Goal: Task Accomplishment & Management: Use online tool/utility

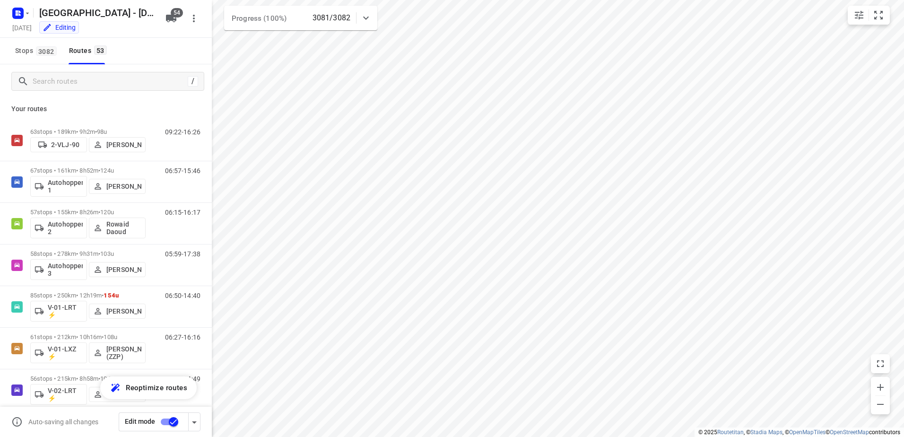
scroll to position [888, 0]
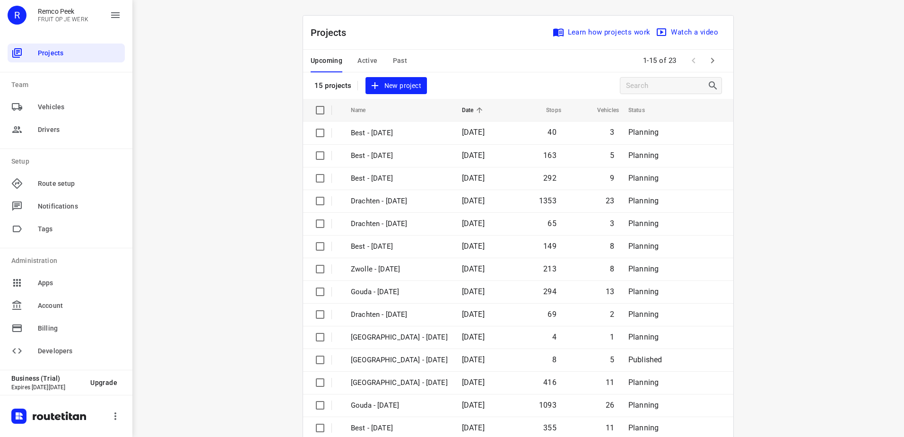
click at [363, 58] on span "Active" at bounding box center [368, 61] width 20 height 12
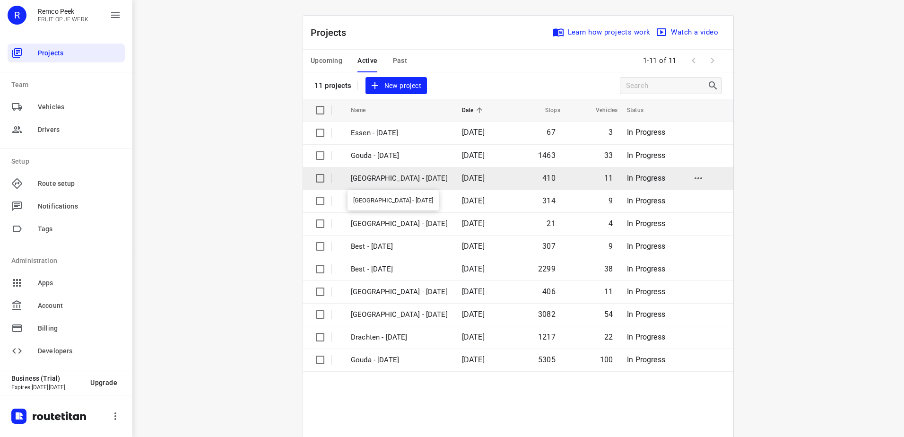
click at [390, 180] on p "[GEOGRAPHIC_DATA] - [DATE]" at bounding box center [399, 178] width 97 height 11
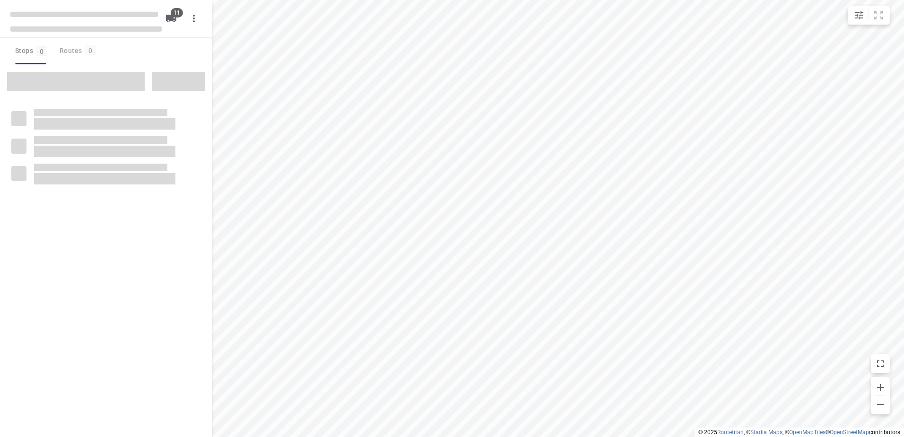
checkbox input "true"
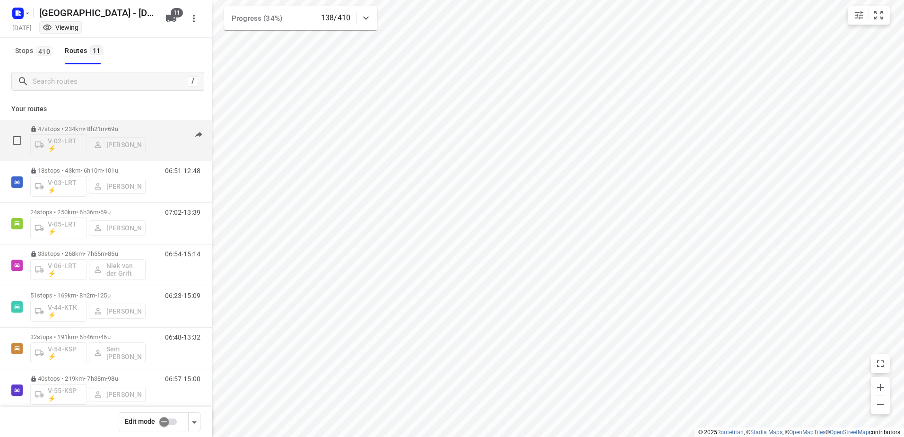
click at [153, 132] on div "06:45-14:30" at bounding box center [176, 142] width 47 height 35
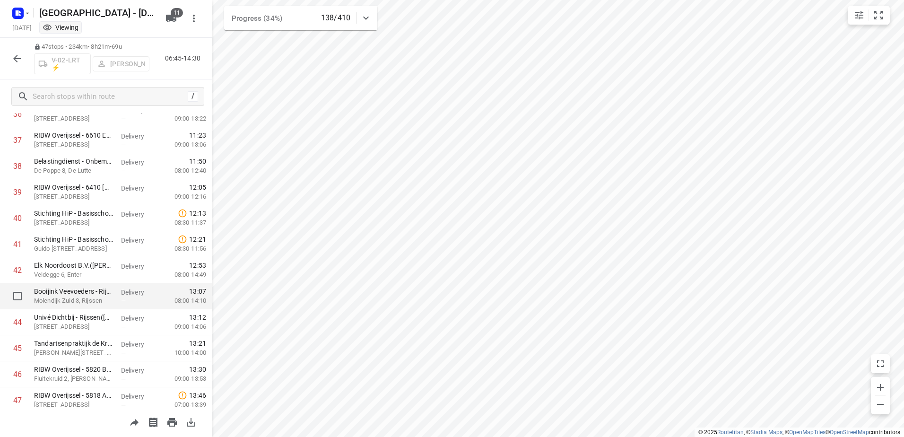
scroll to position [1003, 0]
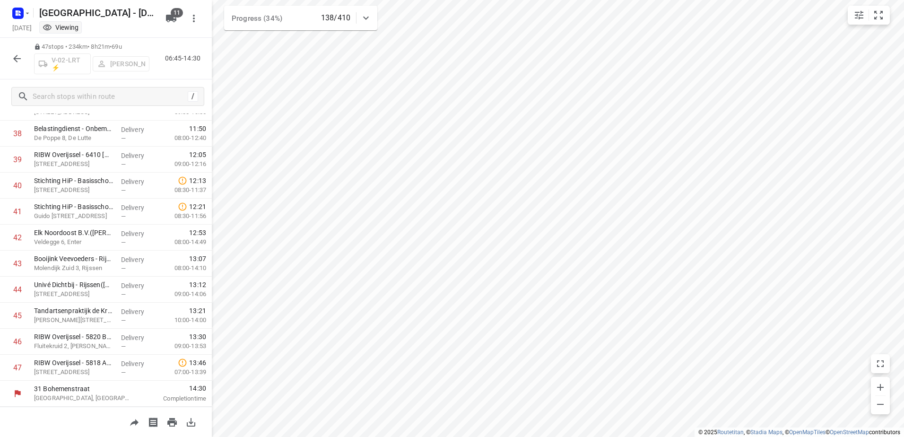
click at [17, 53] on icon "button" at bounding box center [16, 58] width 11 height 11
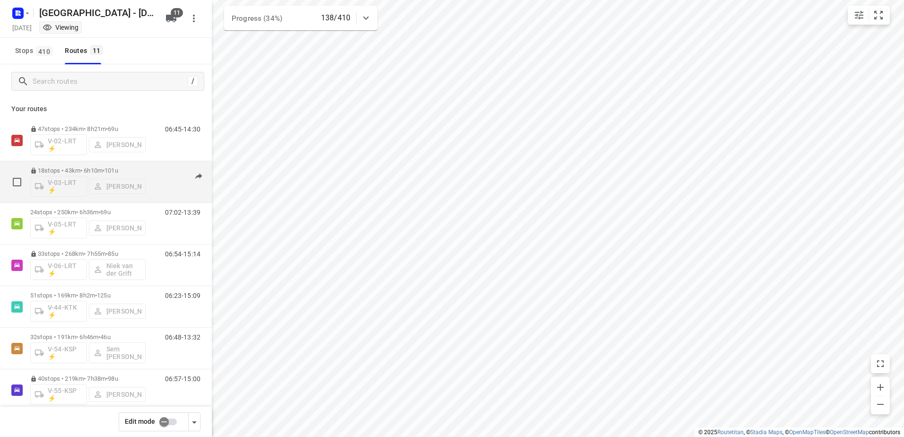
click at [153, 169] on div "06:51-12:48" at bounding box center [176, 184] width 47 height 35
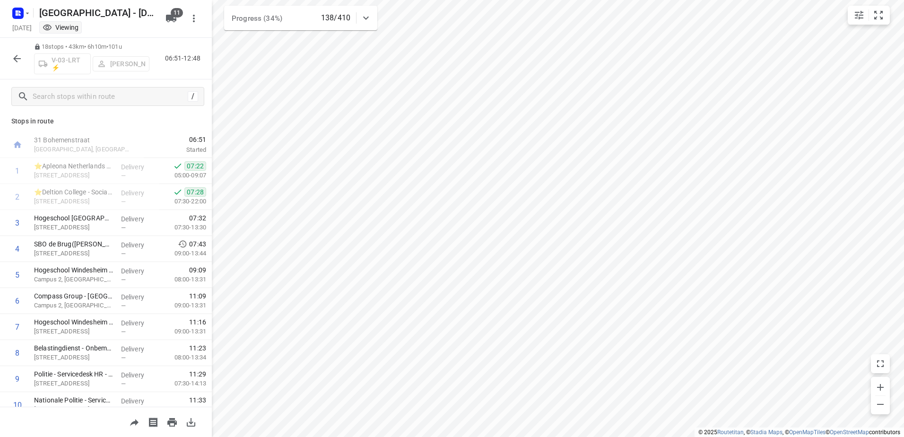
scroll to position [0, 0]
click at [20, 51] on button "button" at bounding box center [17, 58] width 19 height 19
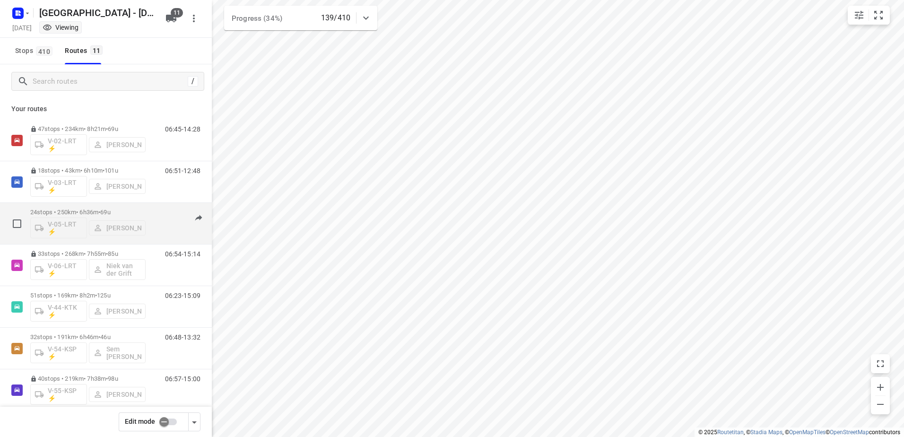
click at [155, 208] on div "24 stops • 250km • 6h36m • 69u V-05-LRT ⚡ Milan Rave 07:02-13:39" at bounding box center [121, 223] width 182 height 39
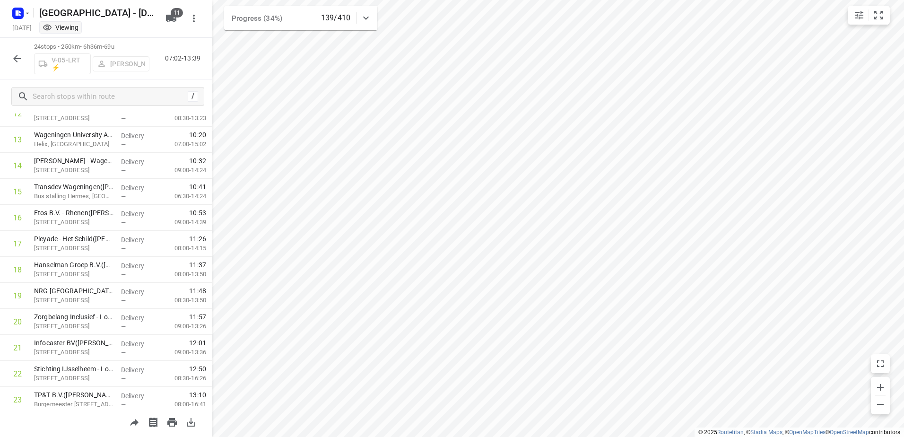
scroll to position [404, 0]
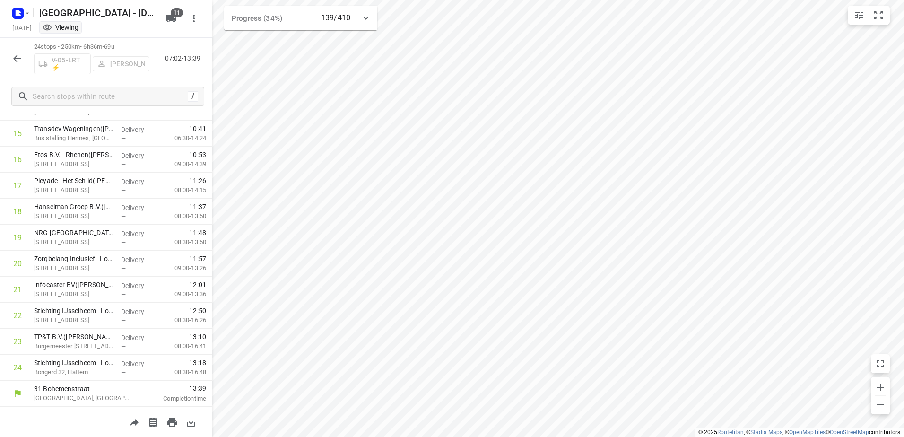
click at [15, 60] on icon "button" at bounding box center [17, 59] width 8 height 8
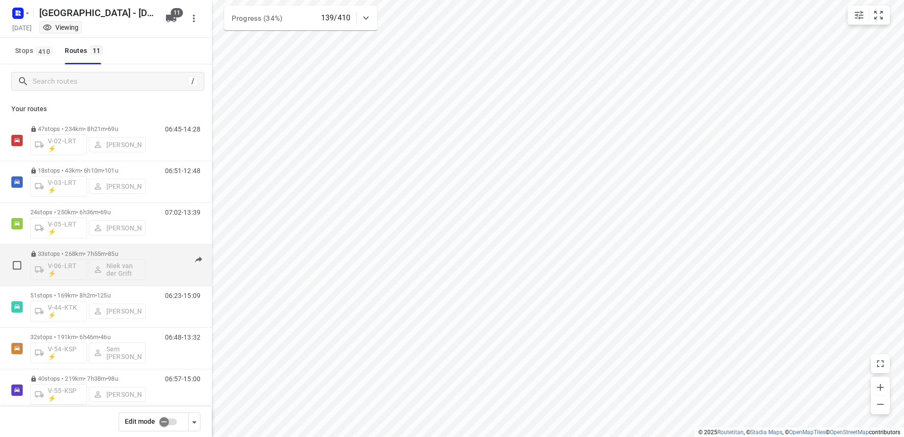
click at [158, 253] on div "06:54-15:14" at bounding box center [176, 267] width 47 height 35
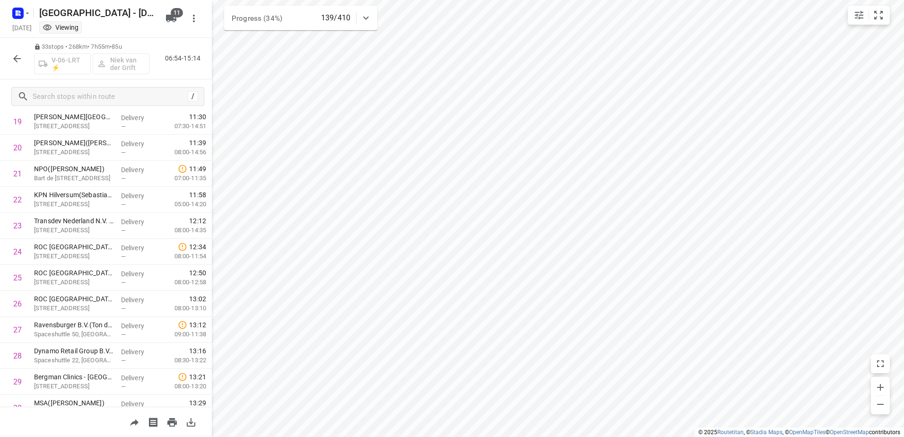
scroll to position [639, 0]
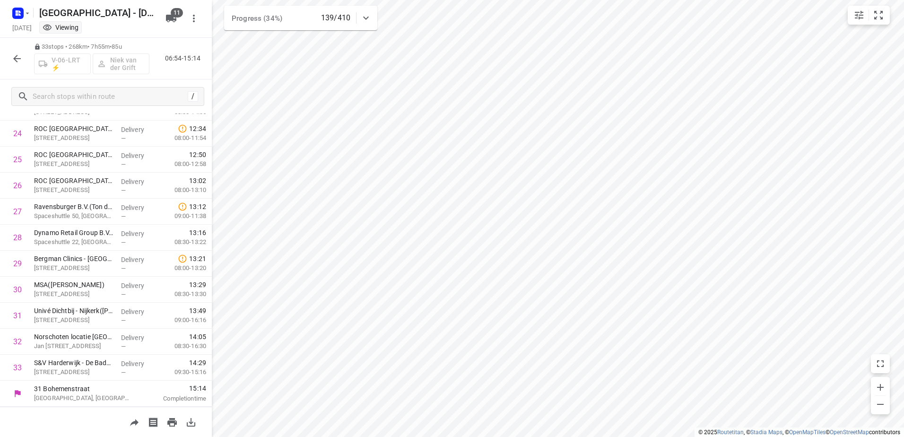
click at [15, 52] on button "button" at bounding box center [17, 58] width 19 height 19
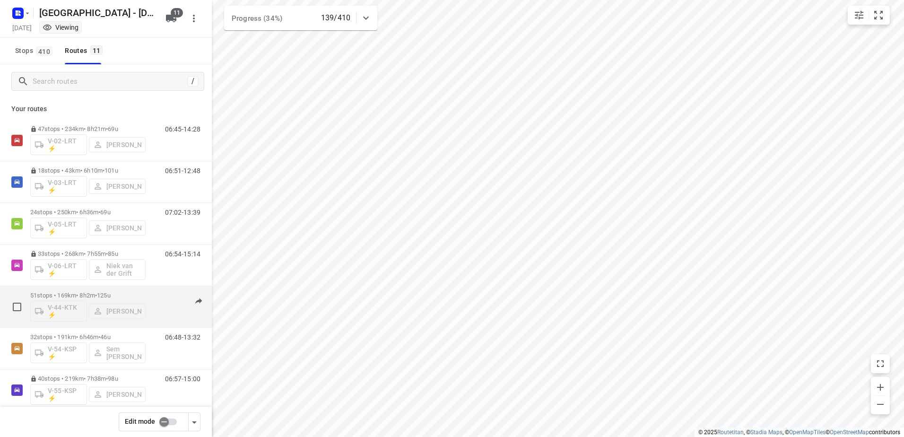
click at [162, 297] on div "06:23-15:09" at bounding box center [176, 309] width 47 height 35
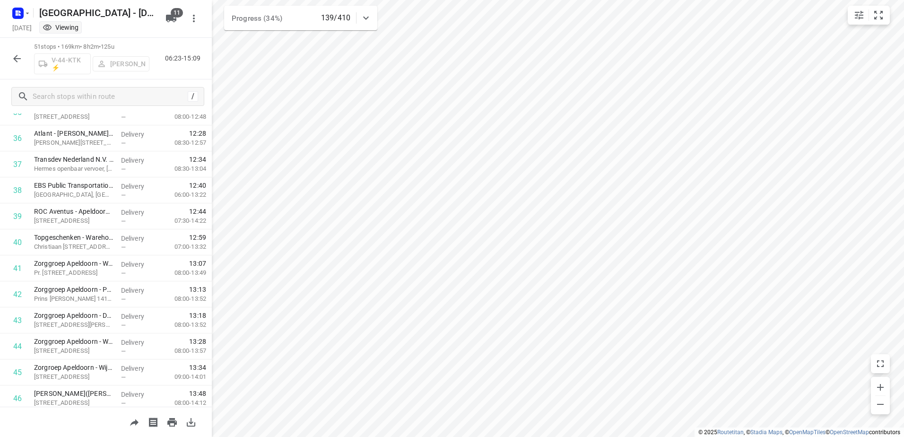
scroll to position [1107, 0]
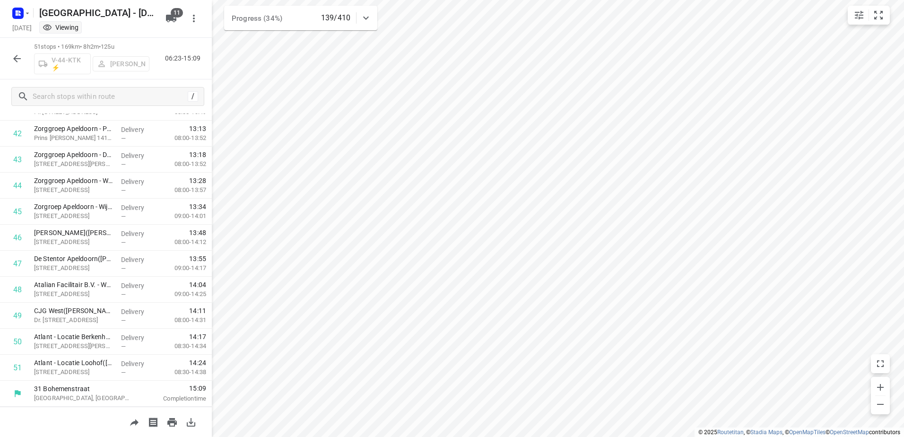
click at [14, 60] on icon "button" at bounding box center [16, 58] width 11 height 11
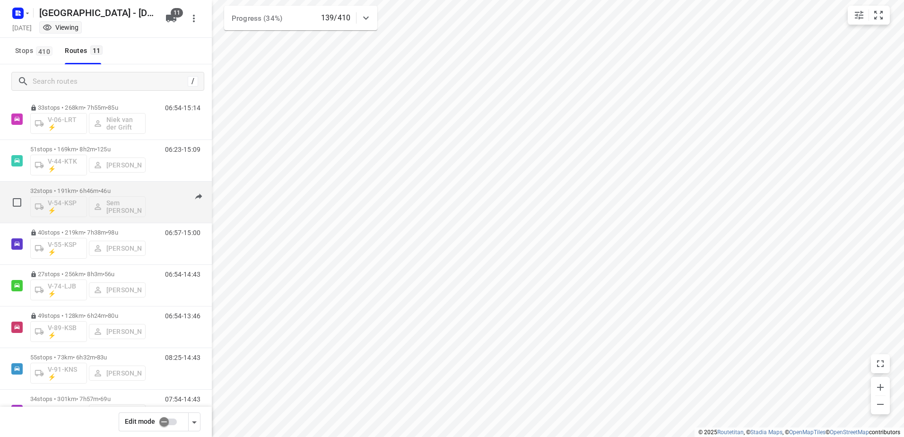
scroll to position [180, 0]
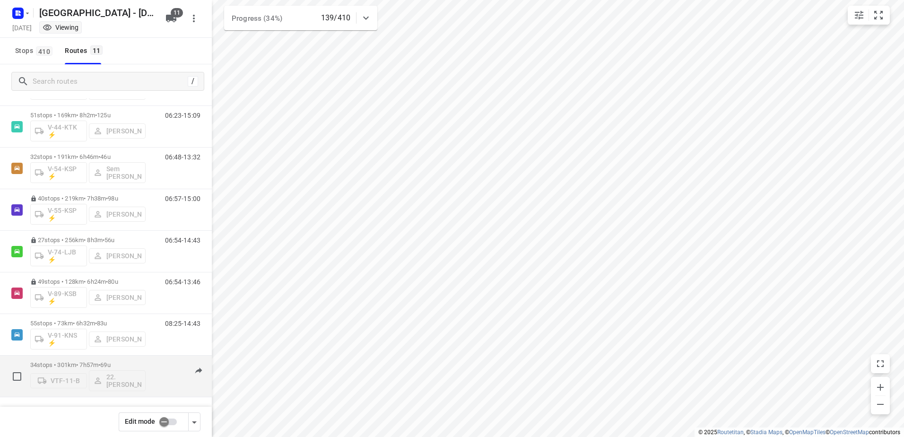
click at [157, 358] on div "34 stops • 301km • 7h57m • 69u VTF-11-B 22. [PERSON_NAME] 07:54-14:43" at bounding box center [121, 376] width 182 height 39
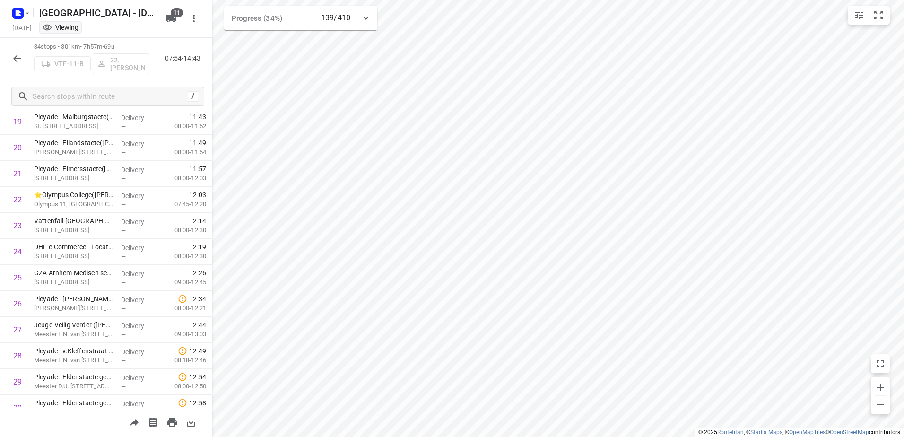
scroll to position [665, 0]
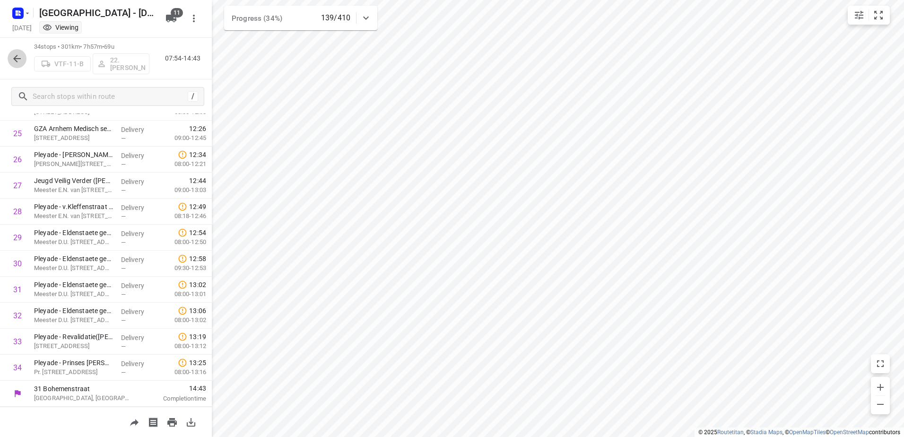
click at [25, 61] on button "button" at bounding box center [17, 58] width 19 height 19
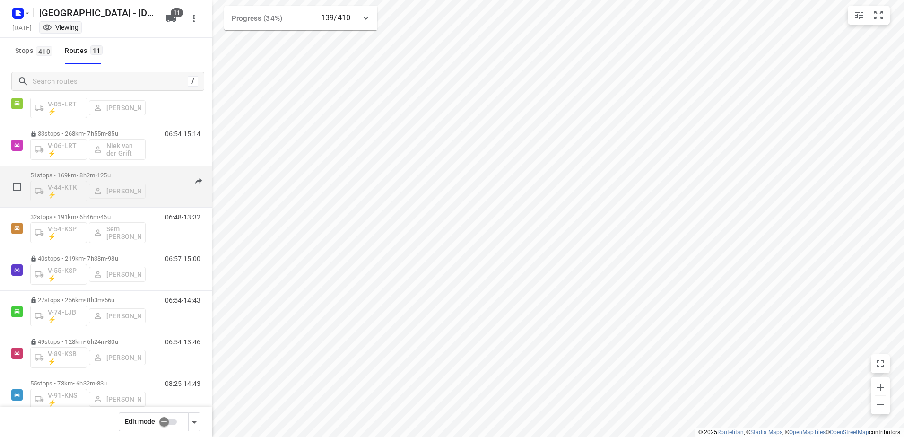
scroll to position [180, 0]
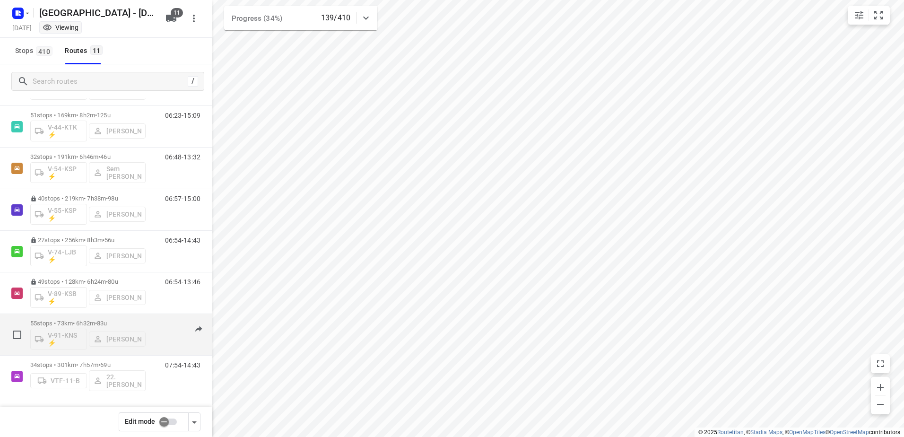
click at [163, 324] on div "08:25-14:43" at bounding box center [176, 337] width 47 height 35
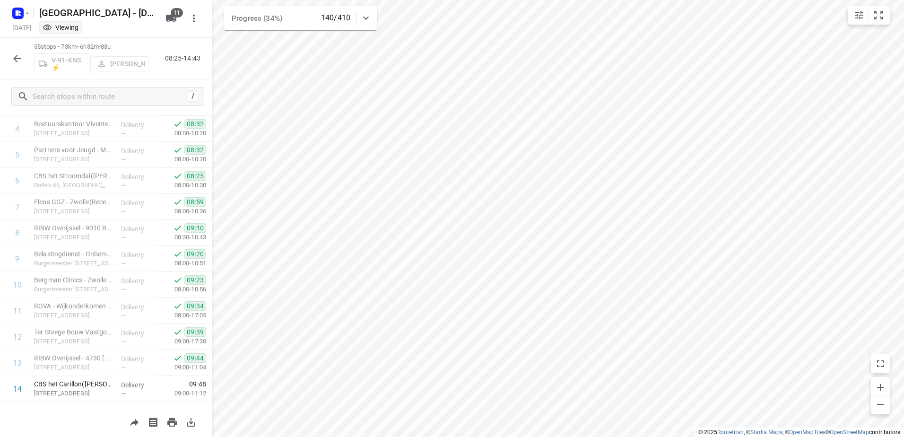
scroll to position [0, 0]
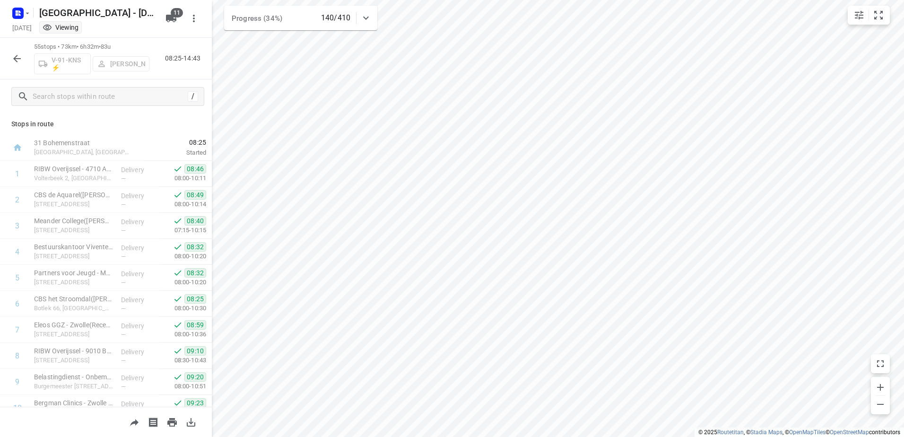
click at [13, 51] on button "button" at bounding box center [17, 58] width 19 height 19
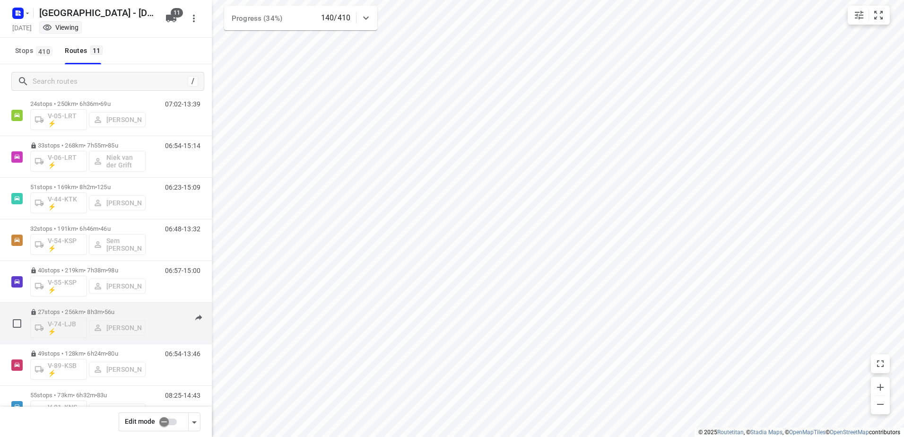
scroll to position [180, 0]
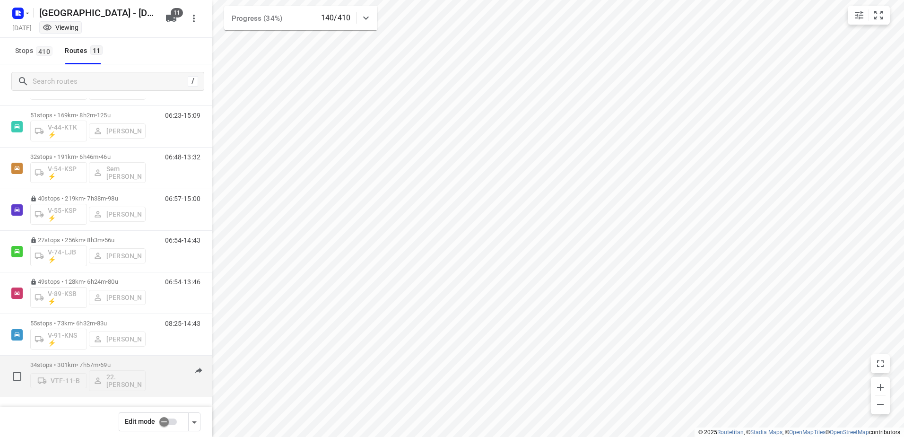
click at [157, 362] on div "07:54-14:43" at bounding box center [176, 378] width 47 height 35
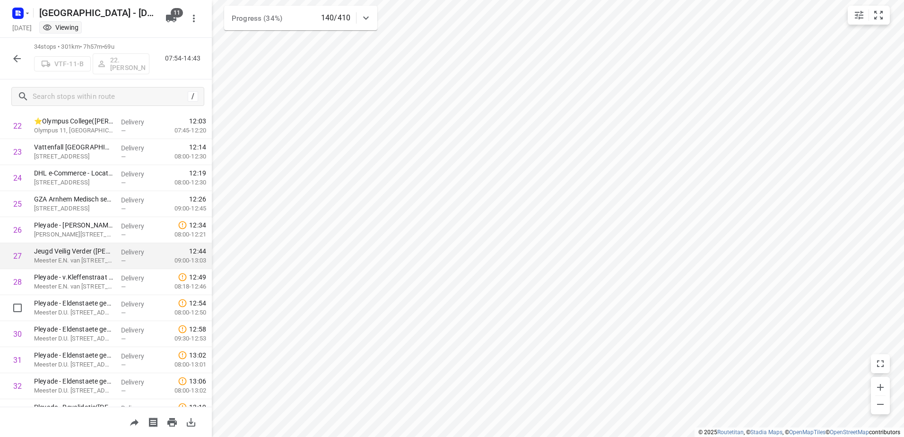
scroll to position [665, 0]
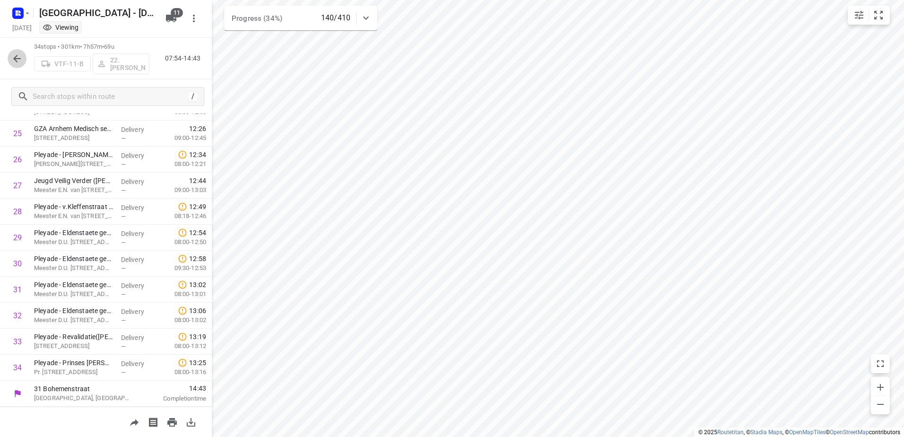
click at [19, 59] on icon "button" at bounding box center [17, 59] width 8 height 8
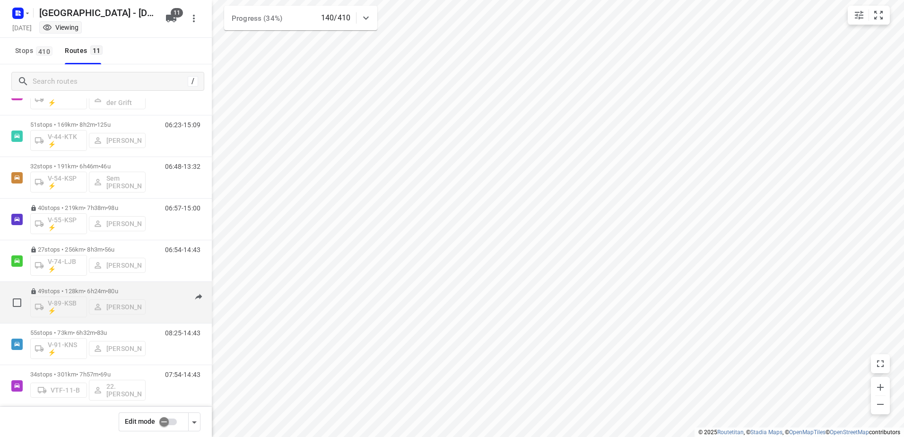
scroll to position [180, 0]
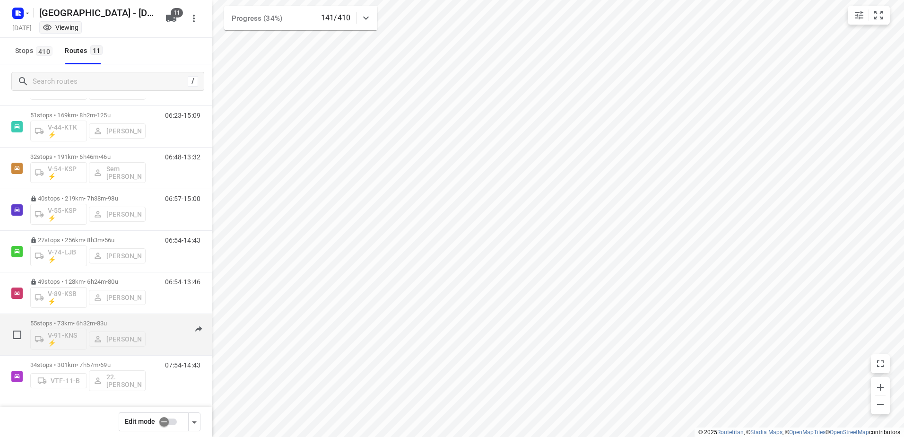
click at [155, 321] on div "08:25-14:43" at bounding box center [176, 337] width 47 height 35
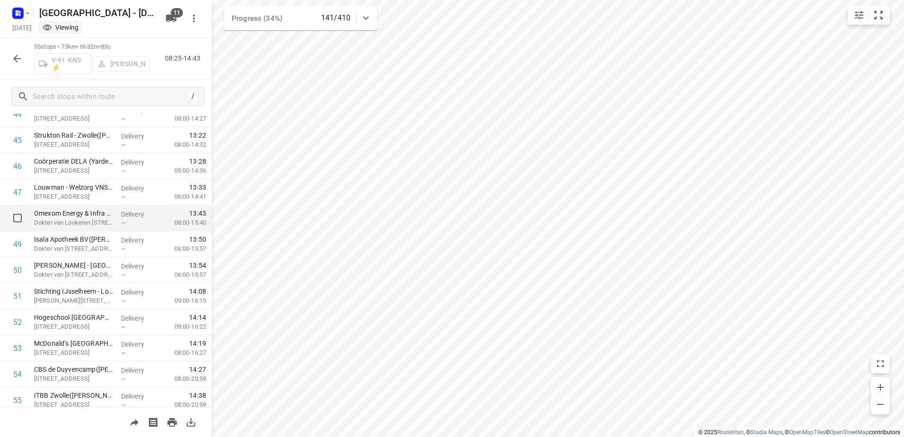
scroll to position [1211, 0]
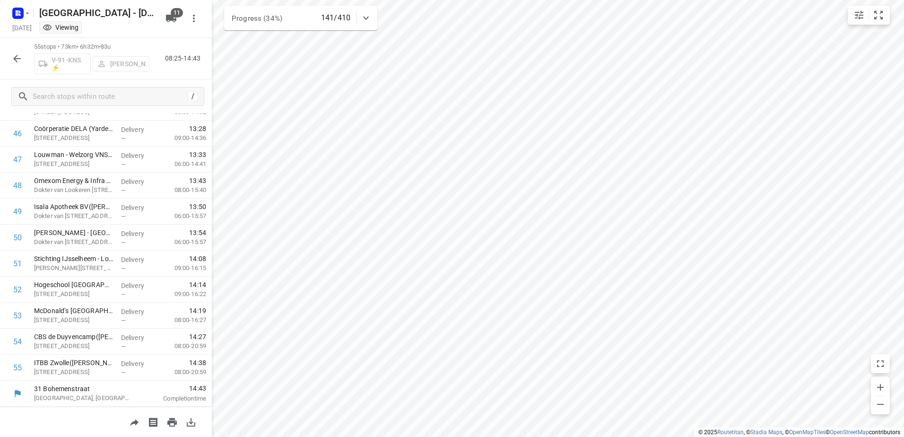
click at [21, 62] on button "button" at bounding box center [17, 58] width 19 height 19
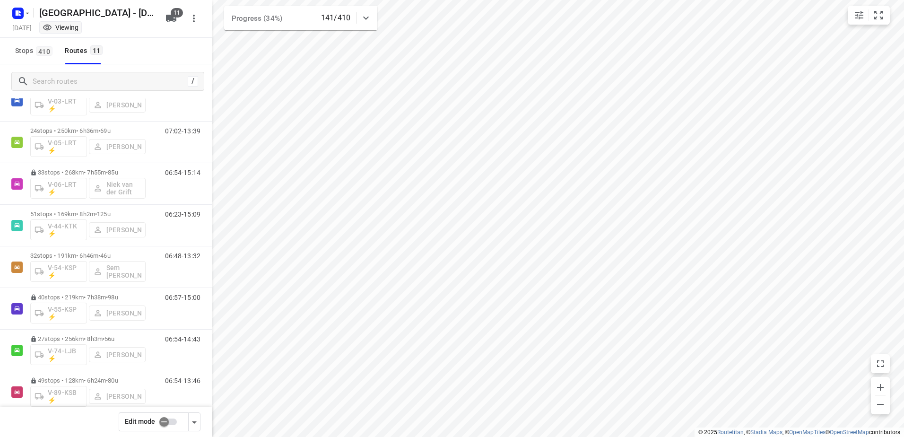
scroll to position [180, 0]
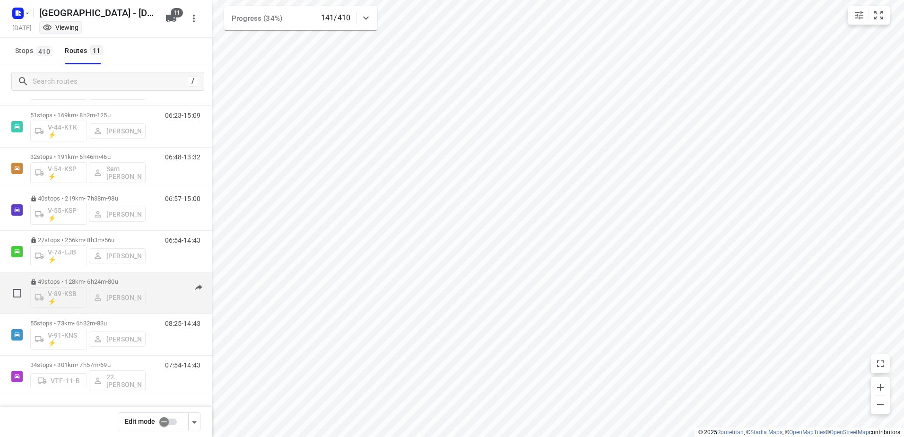
click at [156, 285] on div "06:54-13:46" at bounding box center [176, 295] width 47 height 35
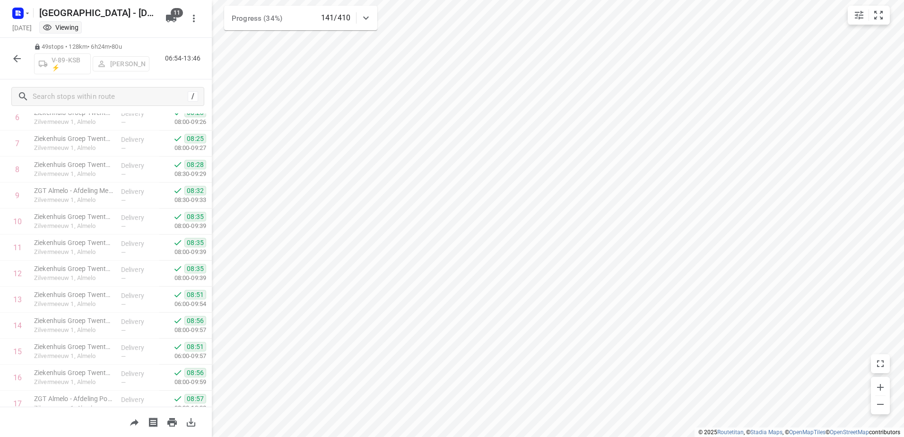
scroll to position [61, 0]
click at [14, 55] on icon "button" at bounding box center [16, 58] width 11 height 11
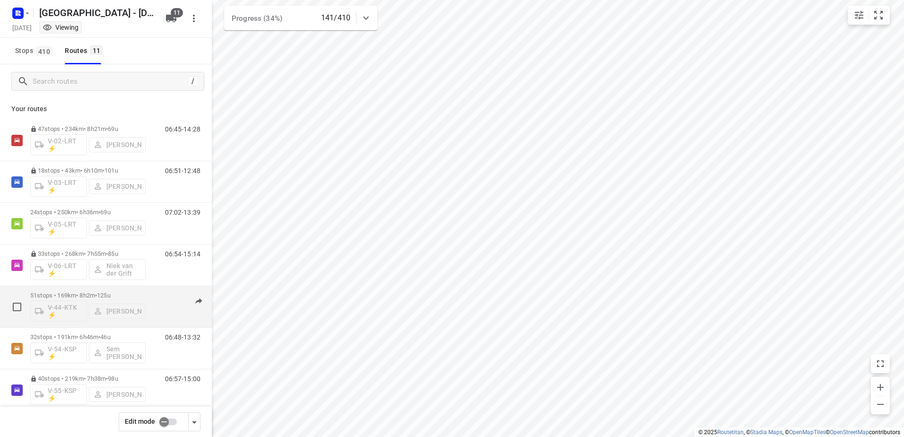
scroll to position [180, 0]
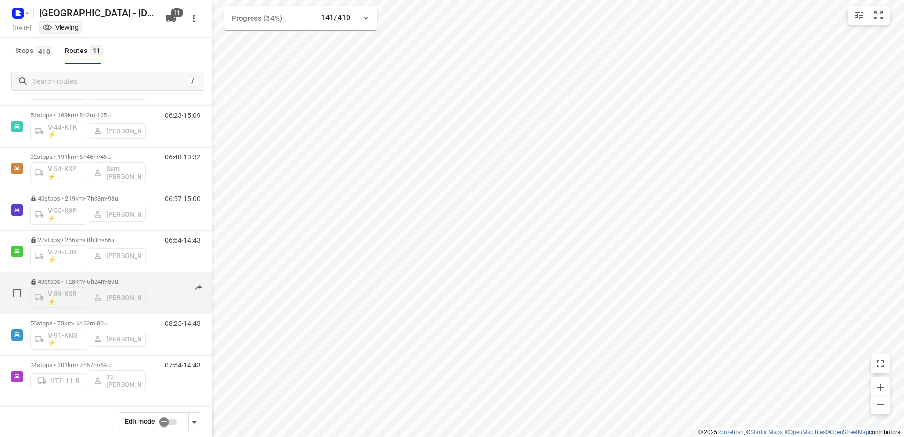
click at [153, 281] on div "06:54-13:46" at bounding box center [176, 295] width 47 height 35
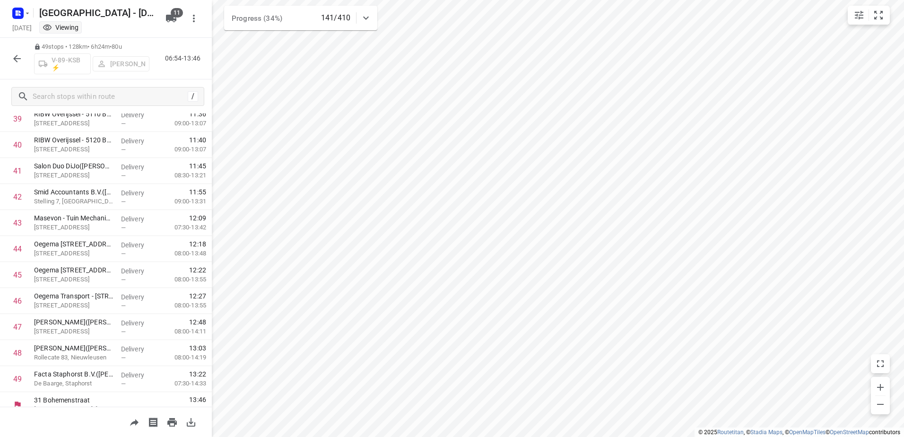
scroll to position [1055, 0]
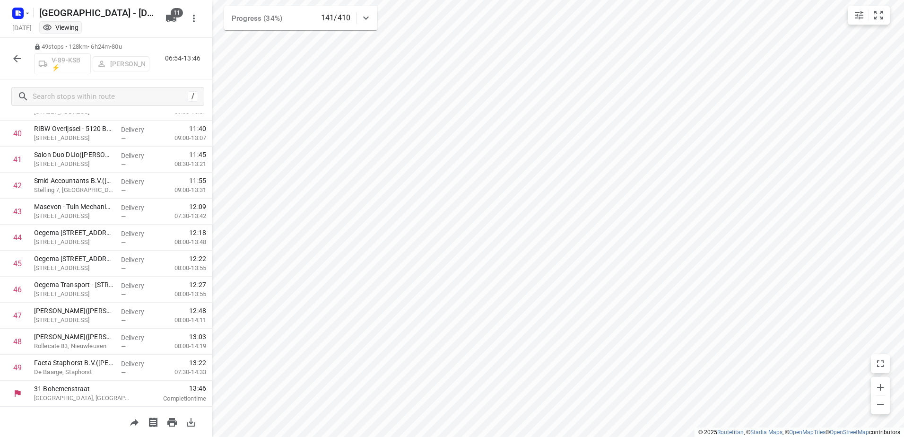
click at [6, 60] on div "49 stops • 128km • 6h24m • 80u V-89-KSB ⚡ [PERSON_NAME] 06:54-13:46" at bounding box center [106, 59] width 212 height 42
click at [15, 54] on icon "button" at bounding box center [16, 58] width 11 height 11
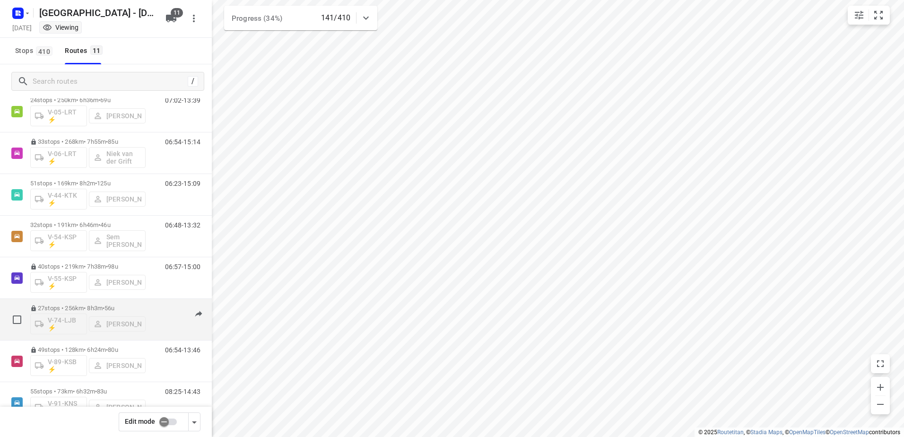
scroll to position [180, 0]
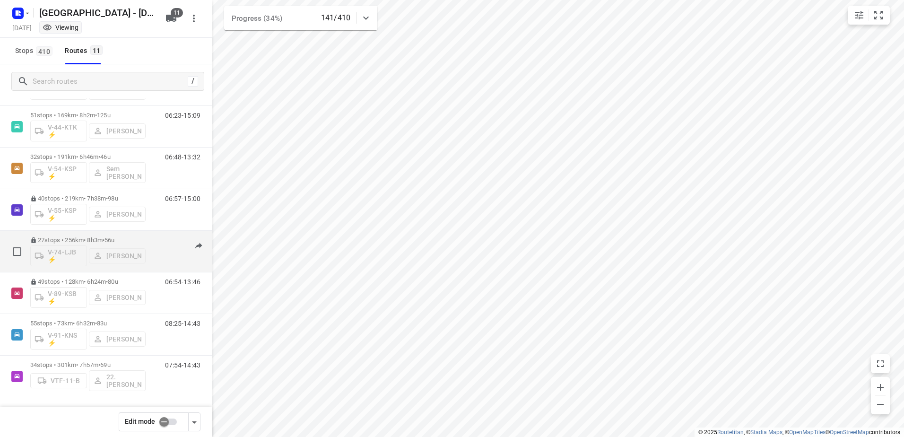
click at [153, 240] on div "06:54-14:43" at bounding box center [176, 253] width 47 height 35
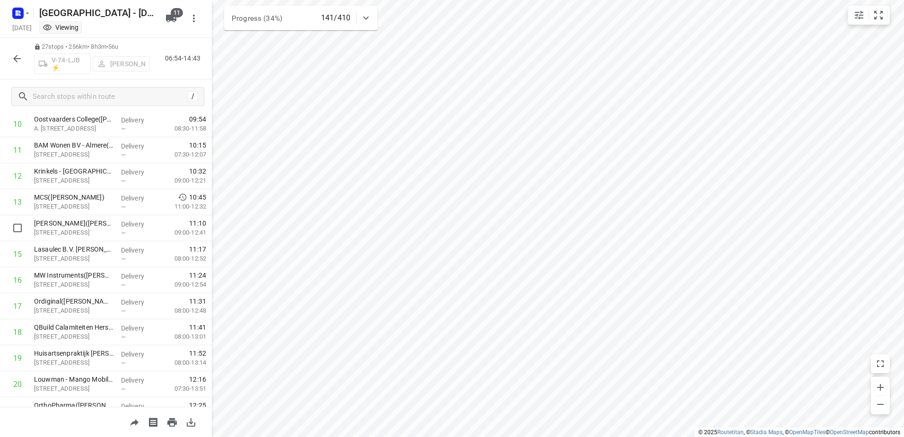
scroll to position [482, 0]
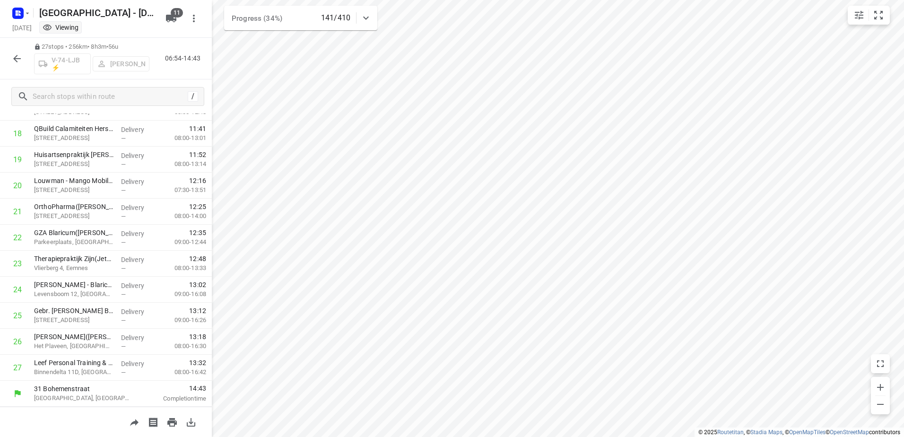
click at [15, 58] on icon "button" at bounding box center [17, 59] width 8 height 8
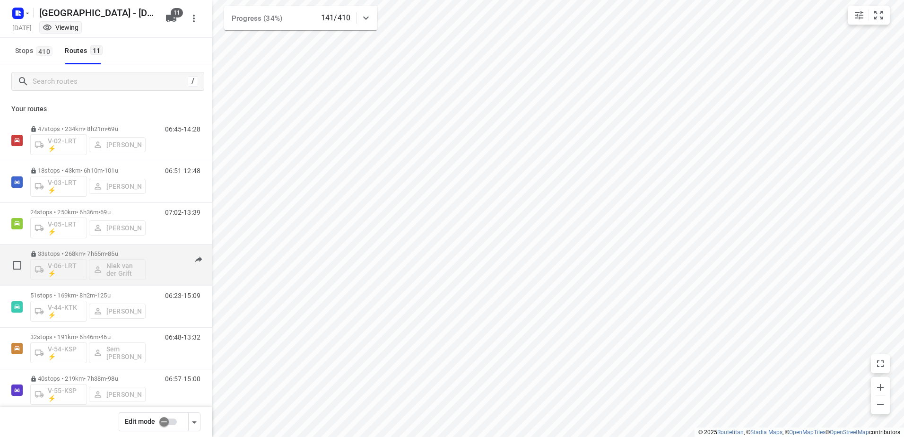
click at [146, 257] on div "33 stops • 268km • 7h55m • 85u V-06-LRT ⚡ [PERSON_NAME] 06:54-15:14" at bounding box center [121, 264] width 182 height 39
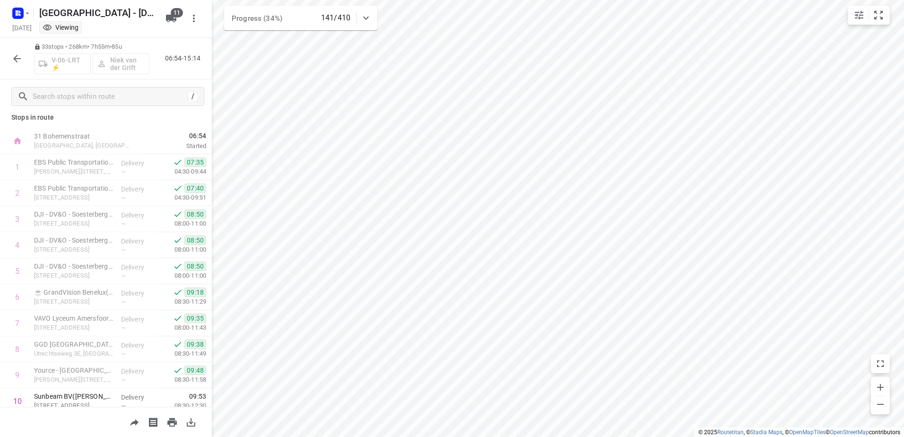
scroll to position [0, 0]
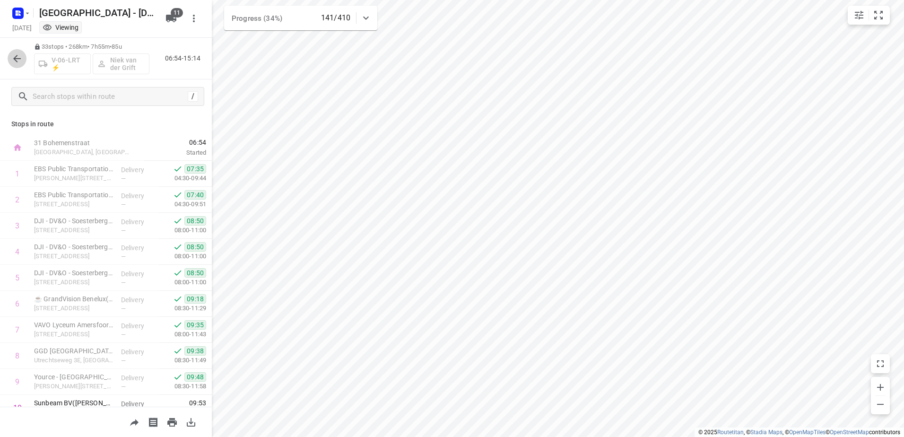
click at [12, 55] on icon "button" at bounding box center [16, 58] width 11 height 11
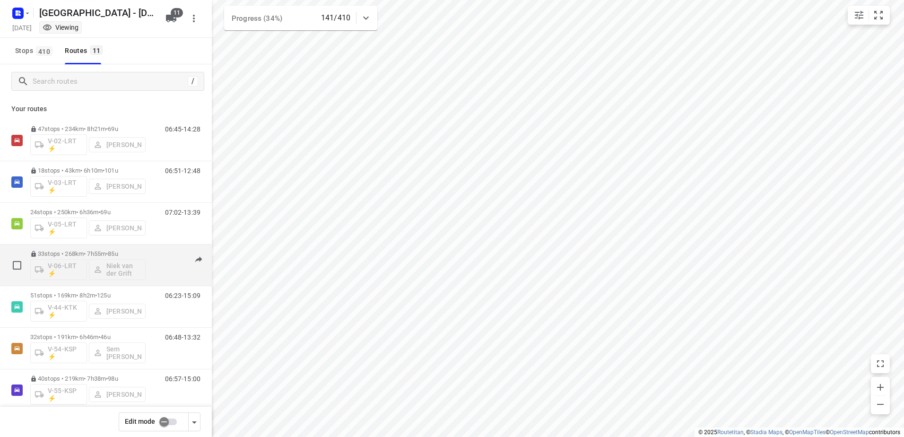
click at [149, 250] on div "33 stops • 268km • 7h55m • 85u V-06-LRT ⚡ [PERSON_NAME] 06:54-15:14" at bounding box center [121, 264] width 182 height 39
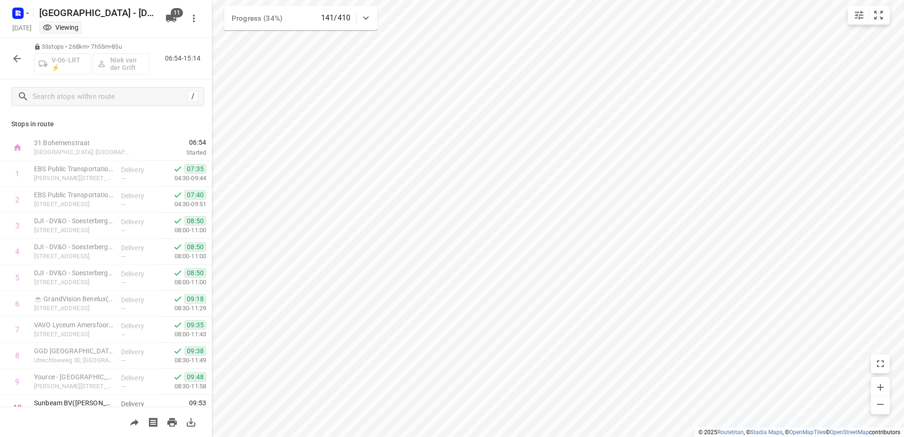
click at [14, 53] on icon "button" at bounding box center [16, 58] width 11 height 11
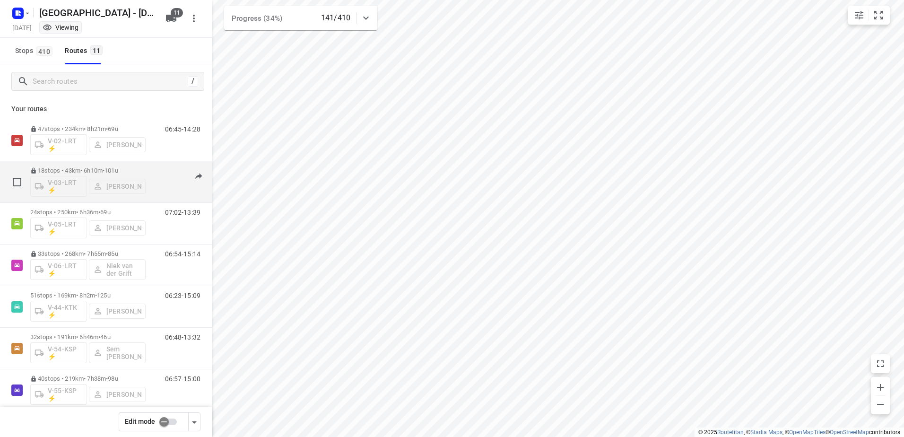
click at [154, 169] on div "06:51-12:48" at bounding box center [176, 184] width 47 height 35
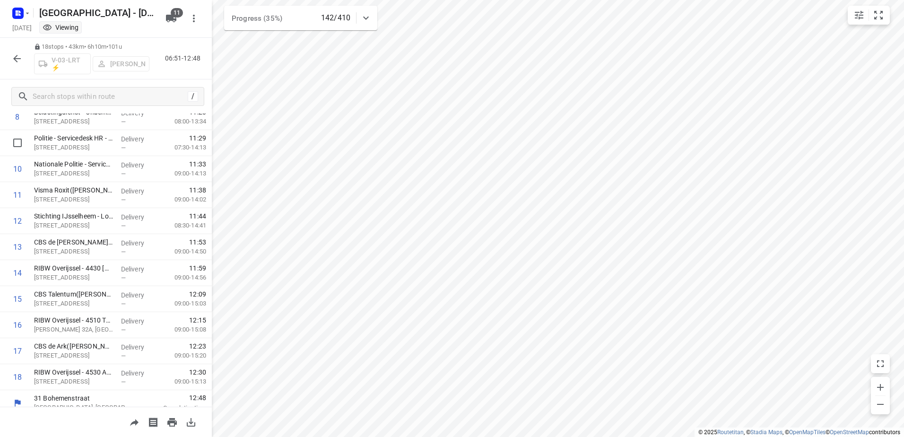
scroll to position [248, 0]
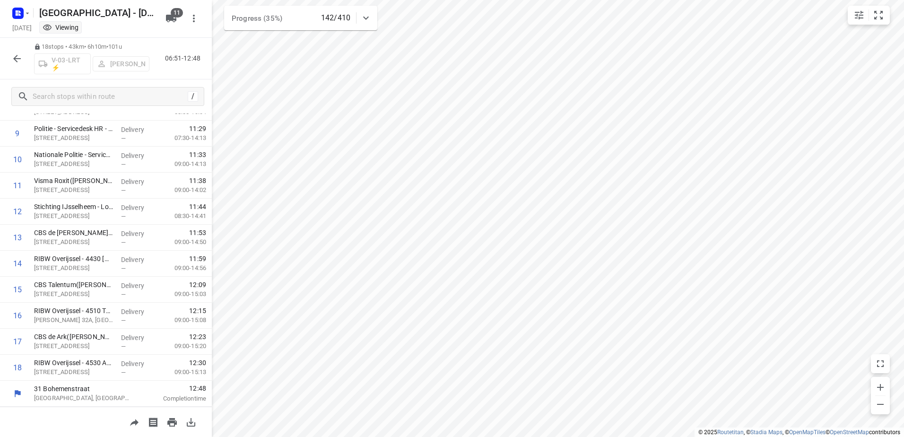
click at [20, 58] on icon "button" at bounding box center [16, 58] width 11 height 11
